Goal: Manage account settings

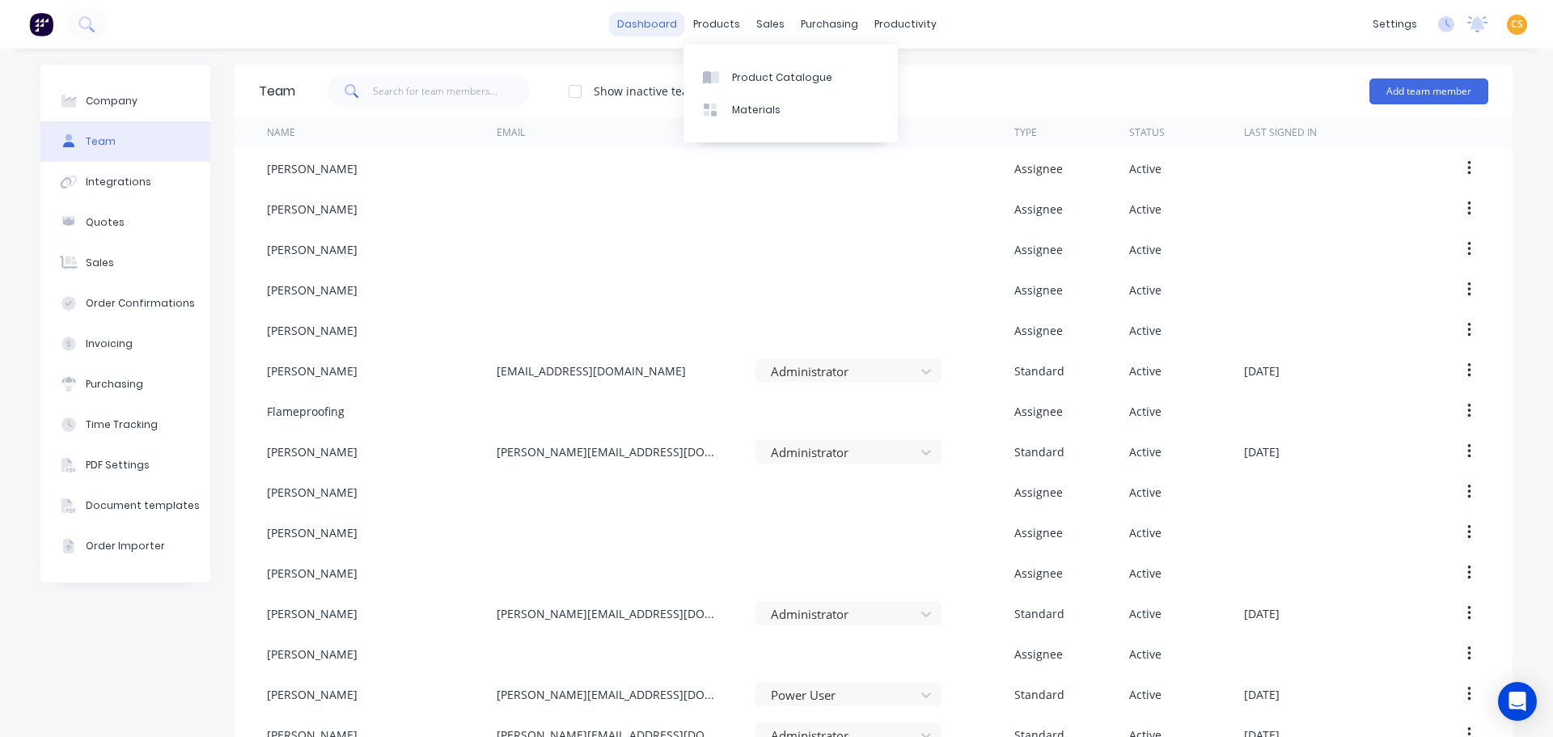
click at [650, 19] on link "dashboard" at bounding box center [647, 24] width 76 height 24
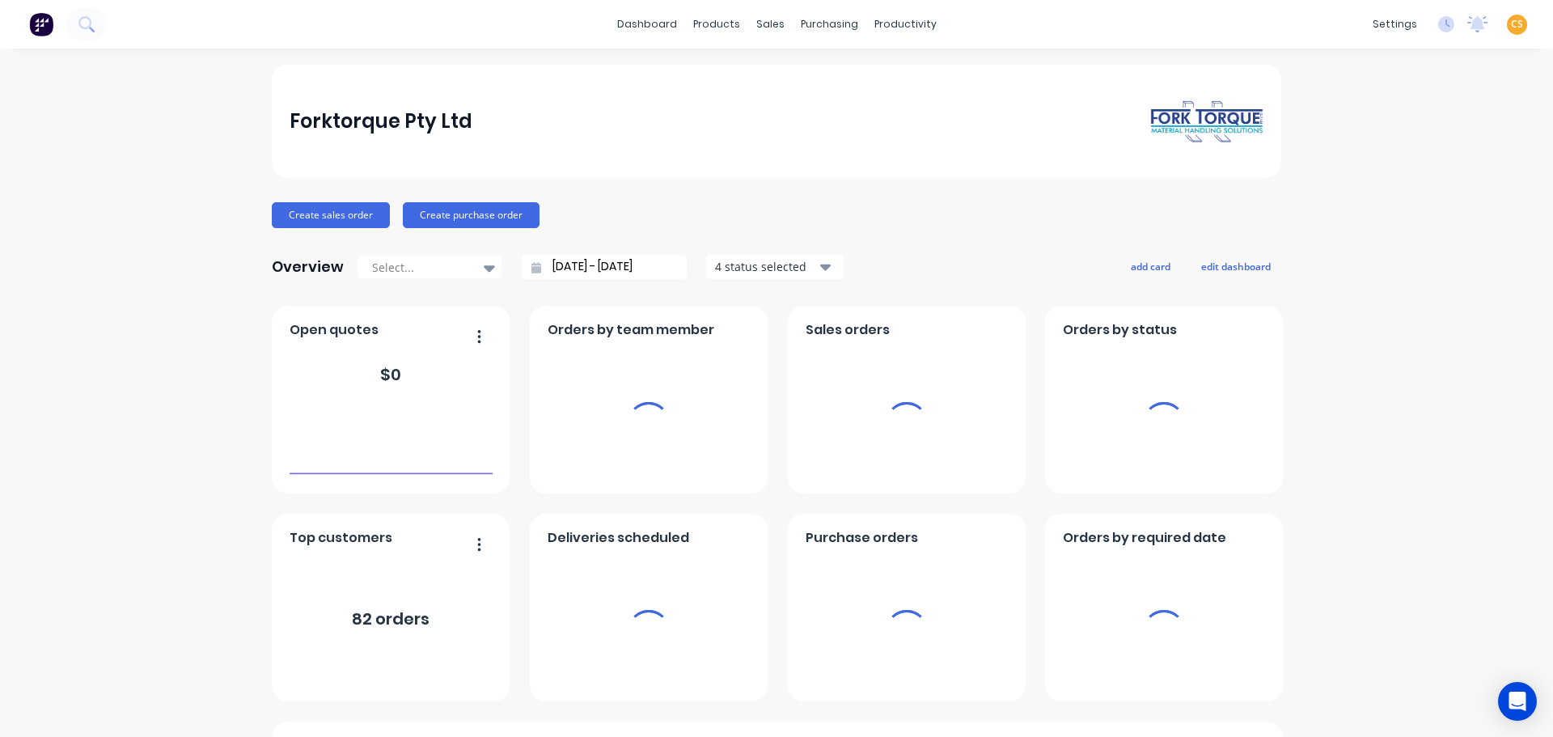
click at [1344, 20] on span "CS" at bounding box center [1517, 24] width 12 height 15
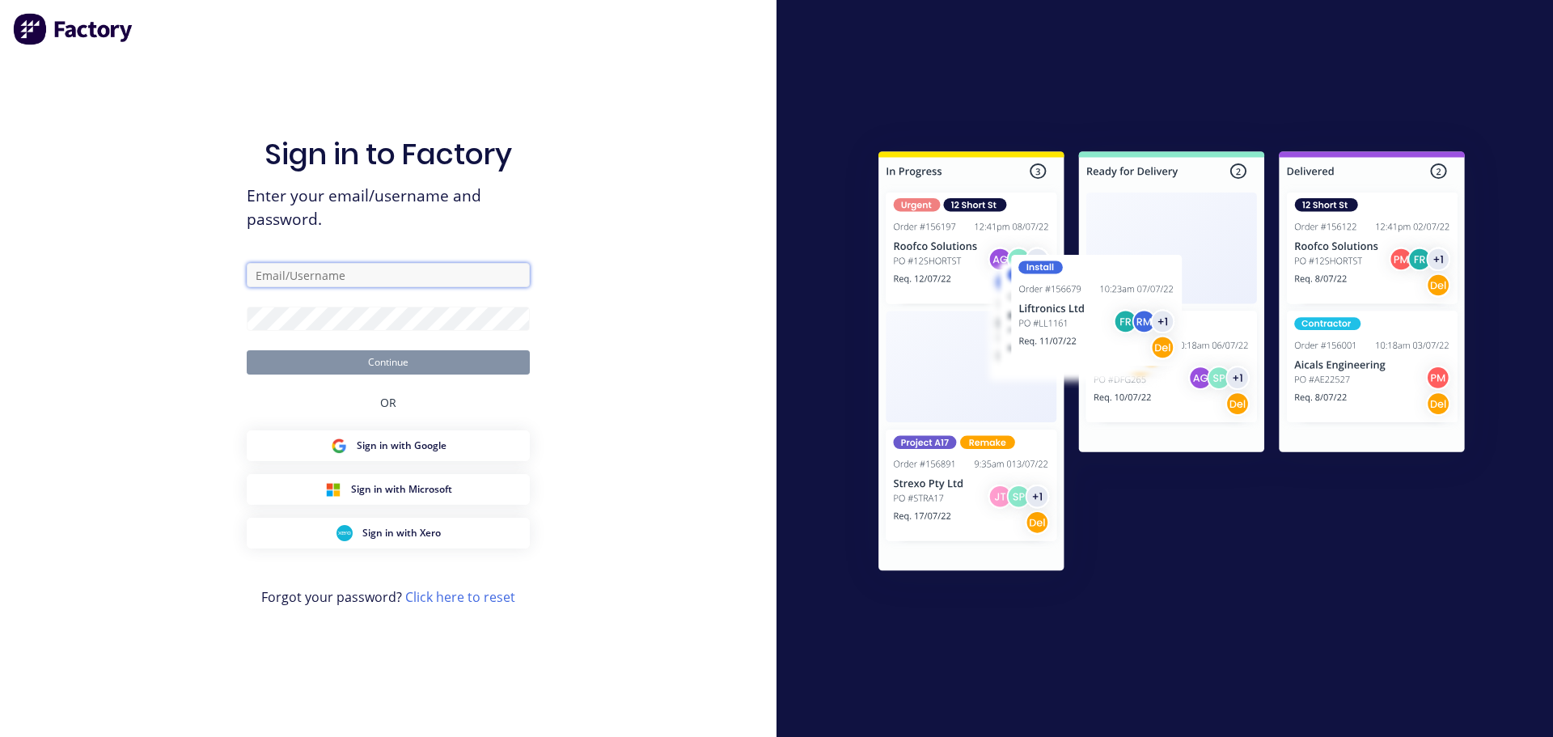
click at [467, 277] on input "text" at bounding box center [388, 275] width 283 height 24
paste input "[EMAIL_ADDRESS][DOMAIN_NAME]"
type input "[EMAIL_ADDRESS][DOMAIN_NAME]"
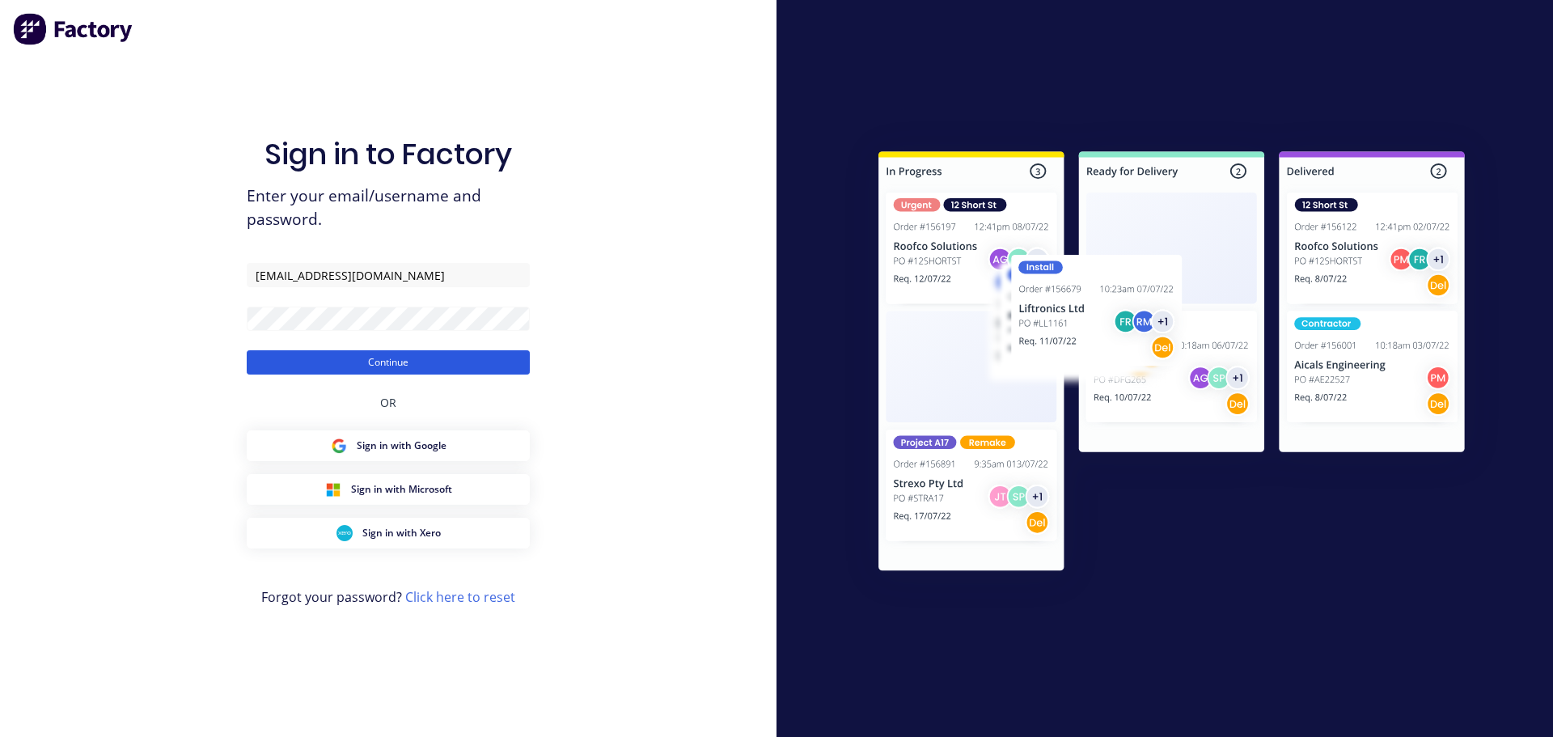
click at [333, 361] on button "Continue" at bounding box center [388, 362] width 283 height 24
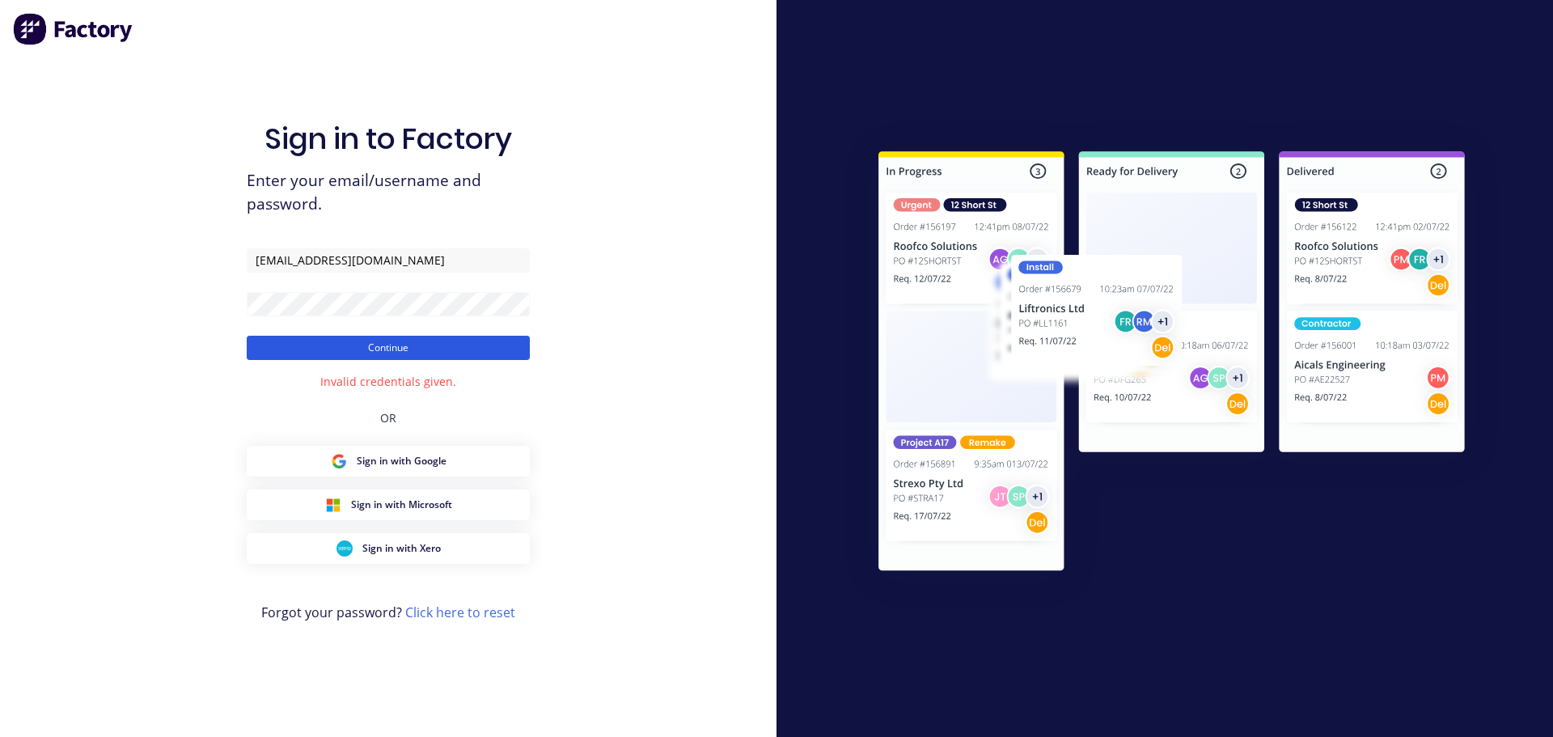
click at [349, 346] on button "Continue" at bounding box center [388, 348] width 283 height 24
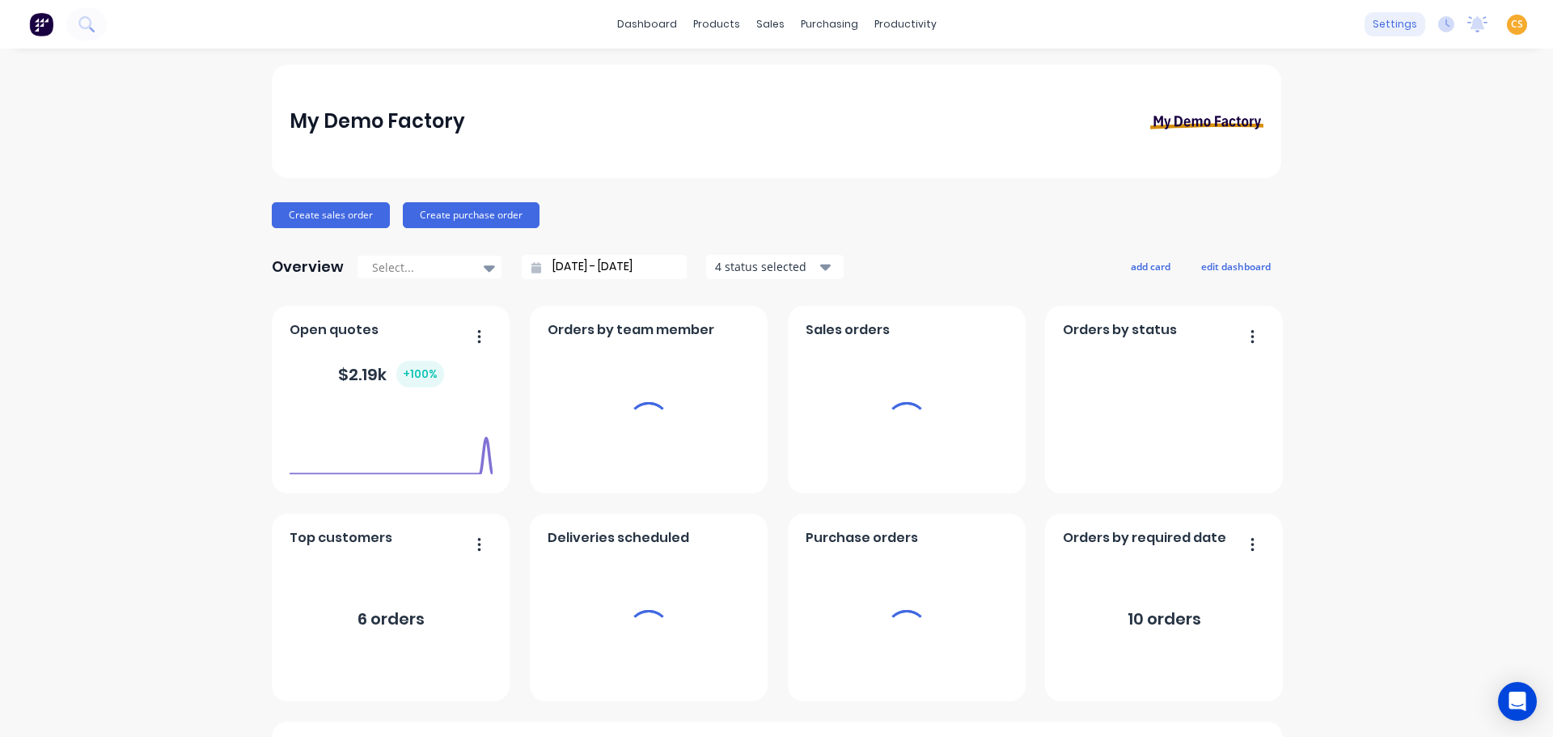
click at [1344, 24] on div "settings" at bounding box center [1394, 24] width 61 height 24
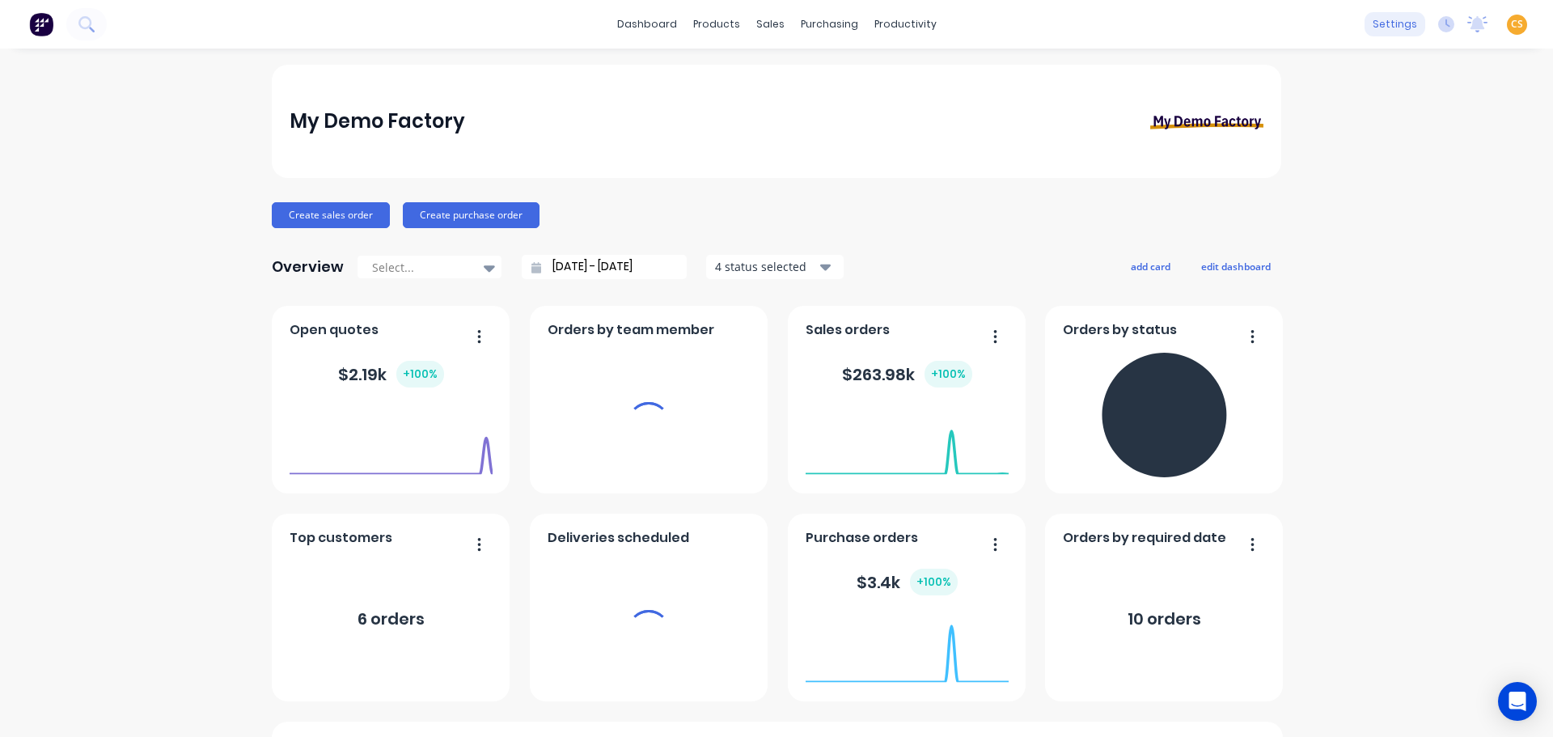
click at [1344, 20] on div "settings" at bounding box center [1394, 24] width 61 height 24
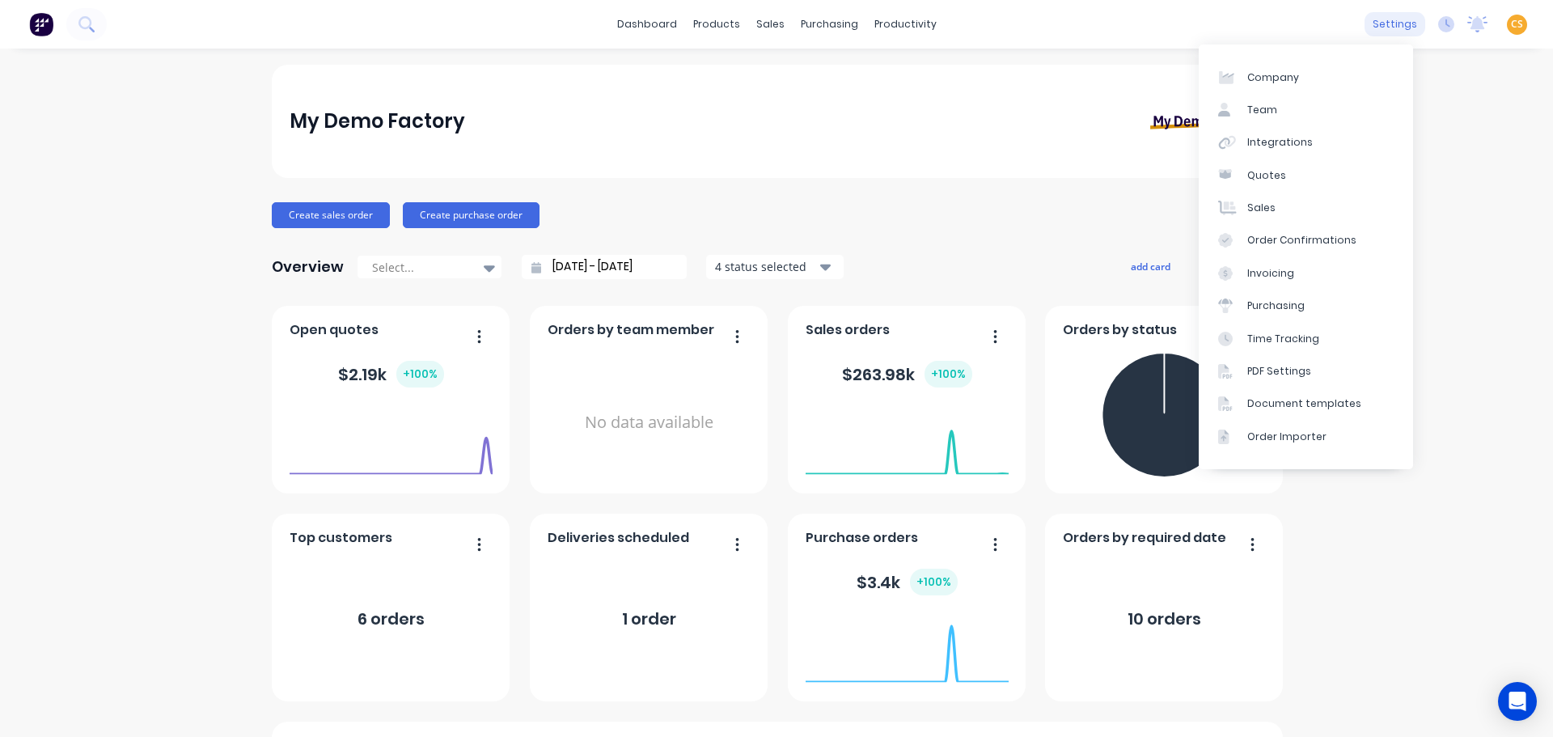
click at [1344, 26] on div "settings" at bounding box center [1394, 24] width 61 height 24
click at [1277, 106] on link "Team" at bounding box center [1305, 110] width 214 height 32
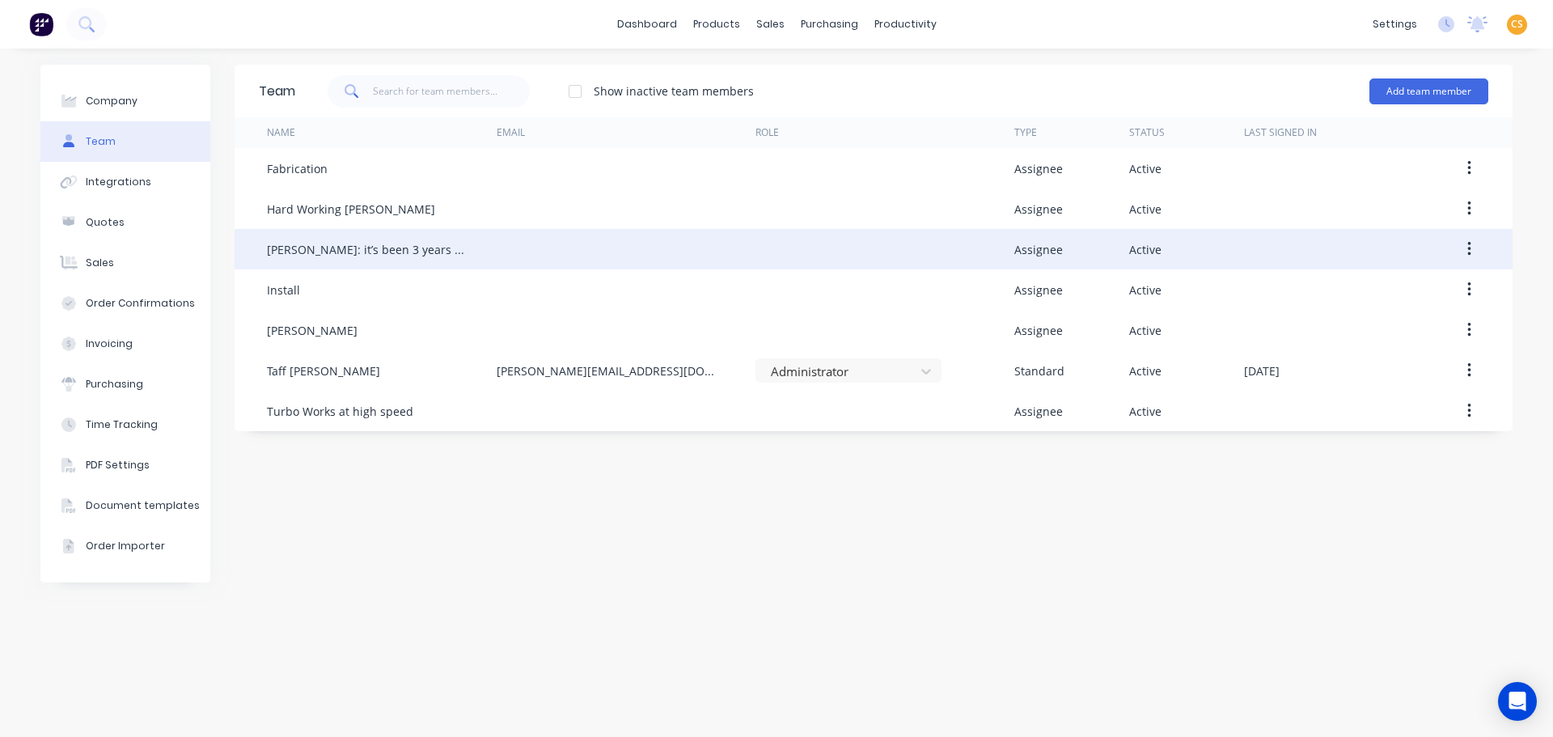
click at [1344, 252] on icon "button" at bounding box center [1469, 249] width 4 height 18
click at [1344, 289] on div "Edit" at bounding box center [1411, 291] width 125 height 23
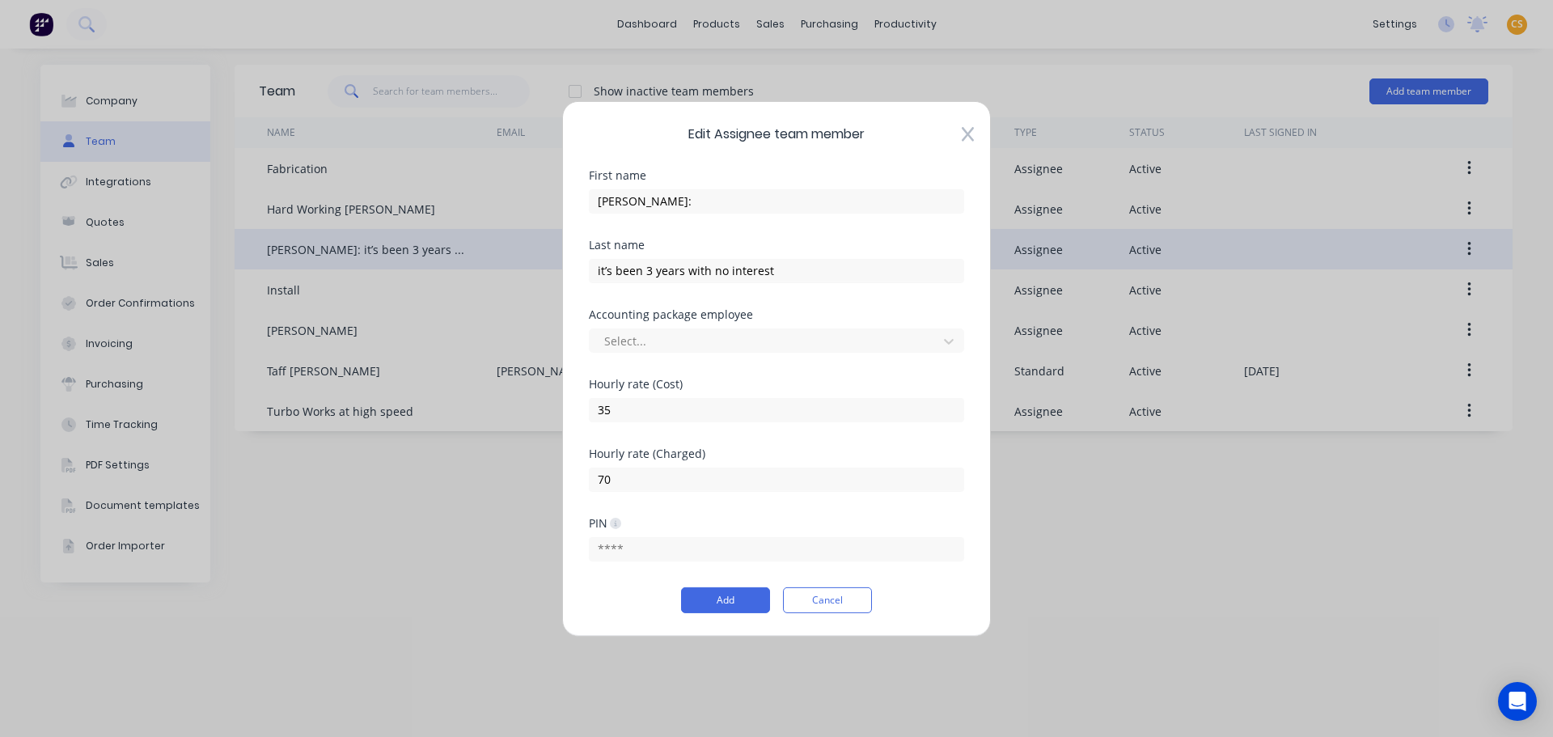
click at [966, 134] on icon at bounding box center [967, 134] width 12 height 16
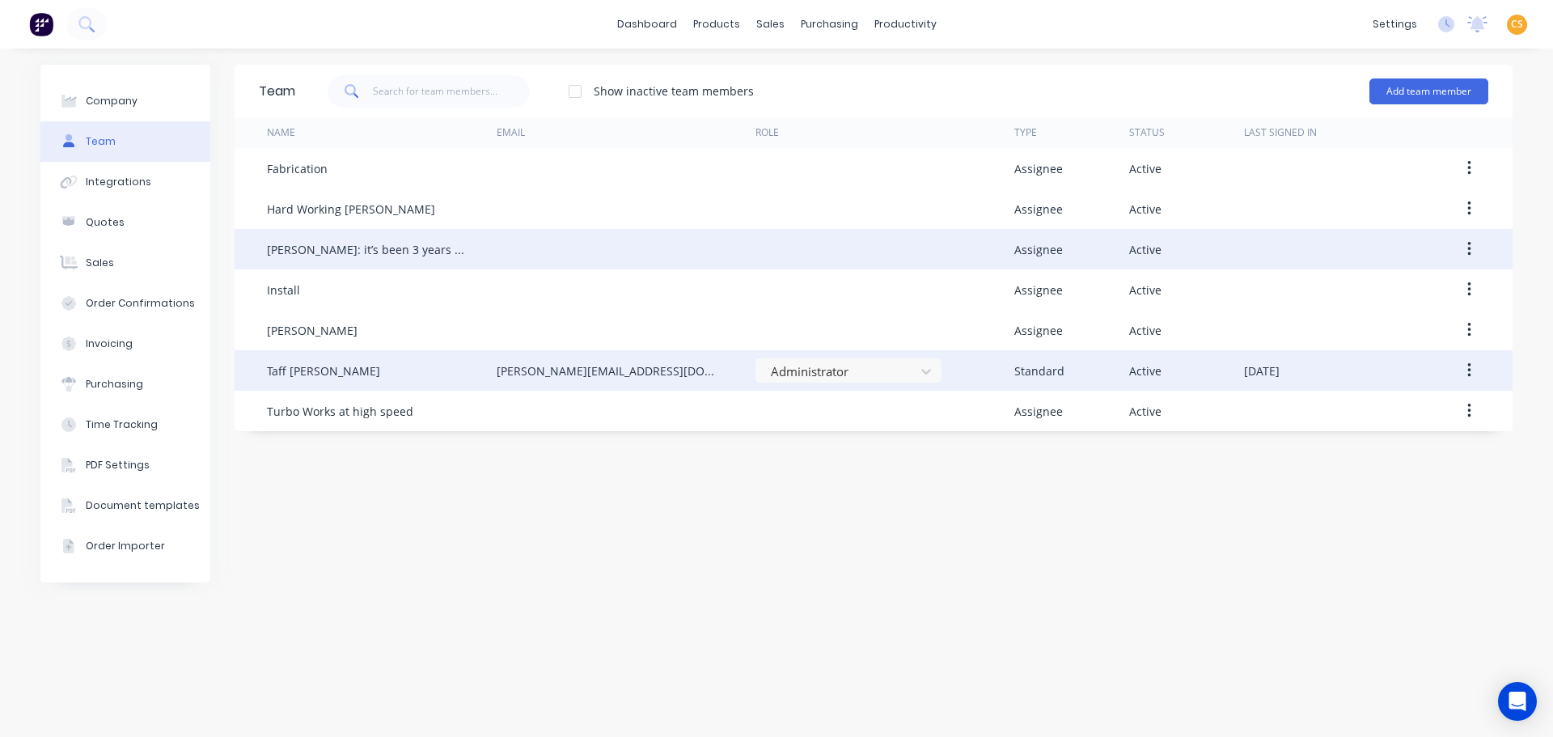
click at [1344, 374] on icon "button" at bounding box center [1468, 370] width 3 height 15
click at [1344, 419] on div "Edit" at bounding box center [1411, 412] width 125 height 23
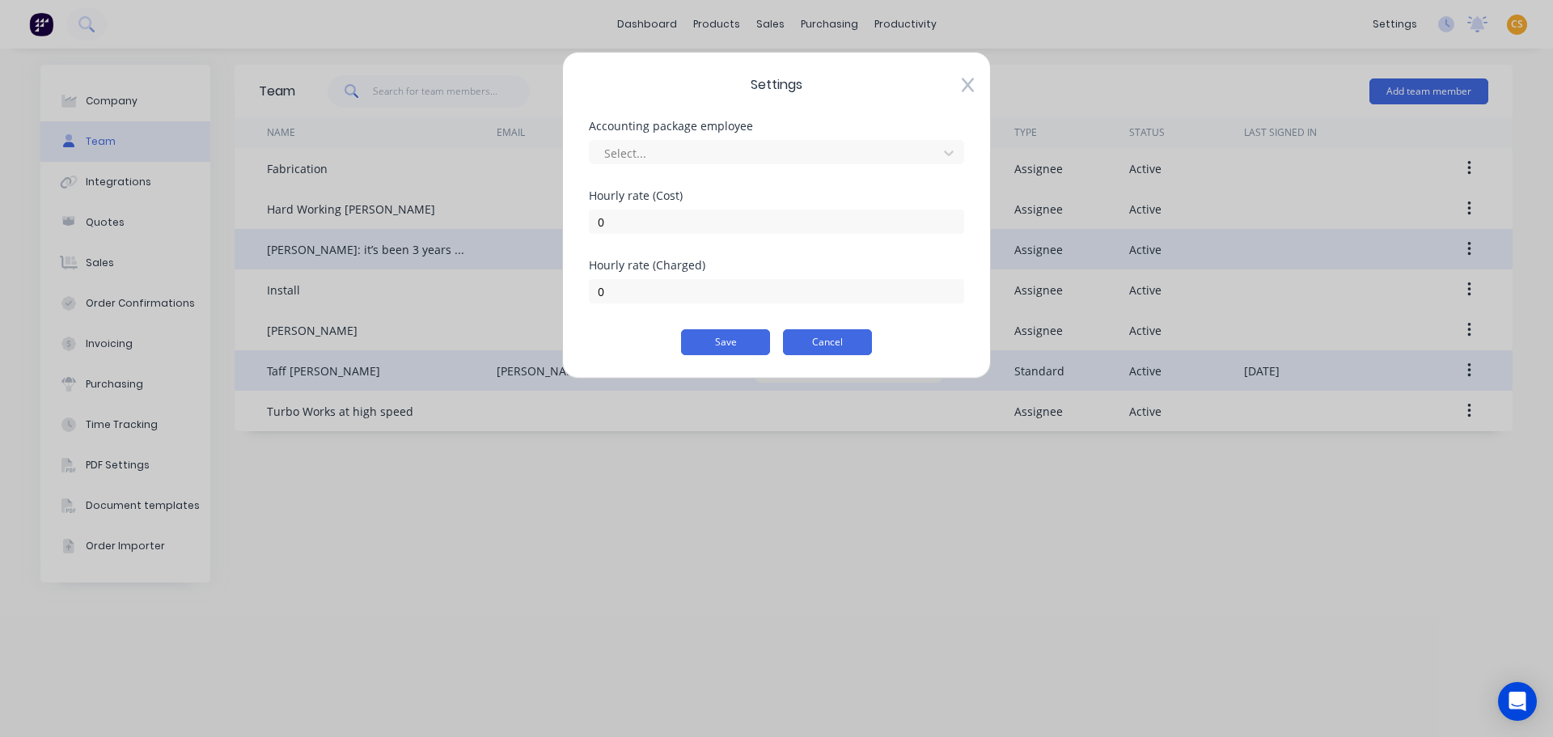
drag, startPoint x: 806, startPoint y: 344, endPoint x: 814, endPoint y: 356, distance: 14.6
click at [807, 344] on button "Cancel" at bounding box center [827, 342] width 89 height 26
